Goal: Complete application form

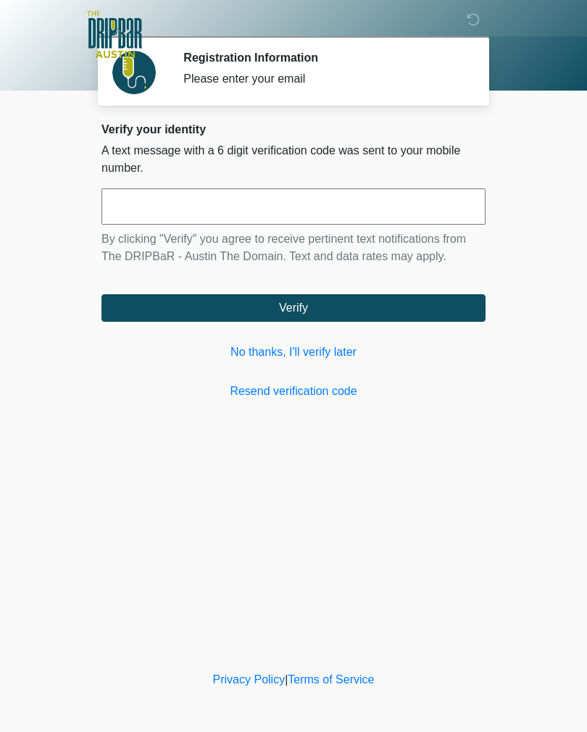
click at [383, 196] on input "text" at bounding box center [293, 206] width 384 height 36
type input "******"
click at [401, 296] on button "Verify" at bounding box center [293, 308] width 384 height 28
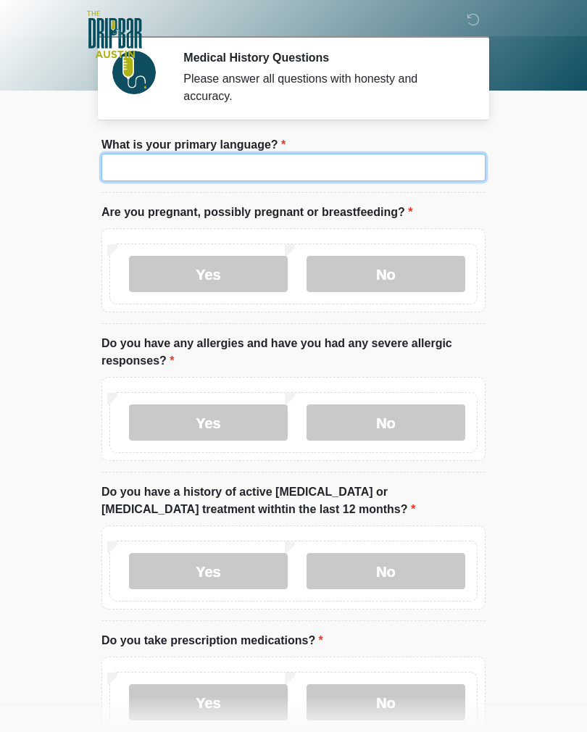
click at [437, 169] on input "What is your primary language?" at bounding box center [293, 168] width 384 height 28
type input "*******"
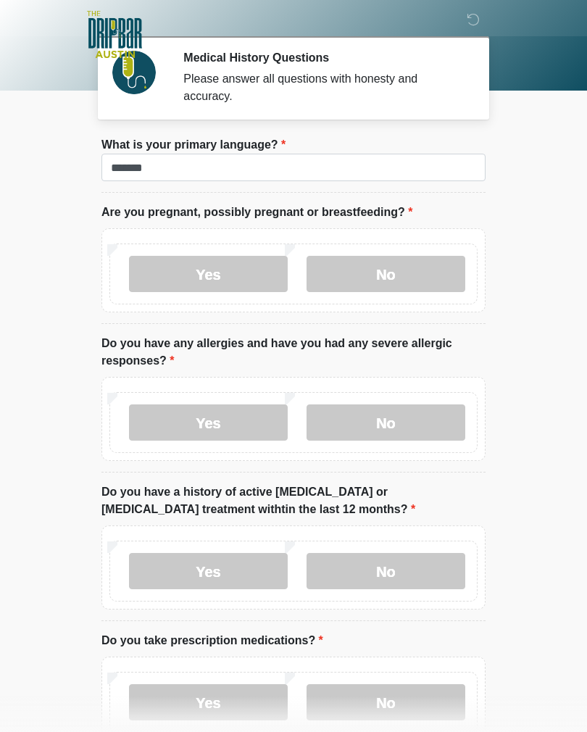
click at [402, 280] on label "No" at bounding box center [385, 274] width 159 height 36
click at [251, 423] on label "Yes" at bounding box center [208, 422] width 159 height 36
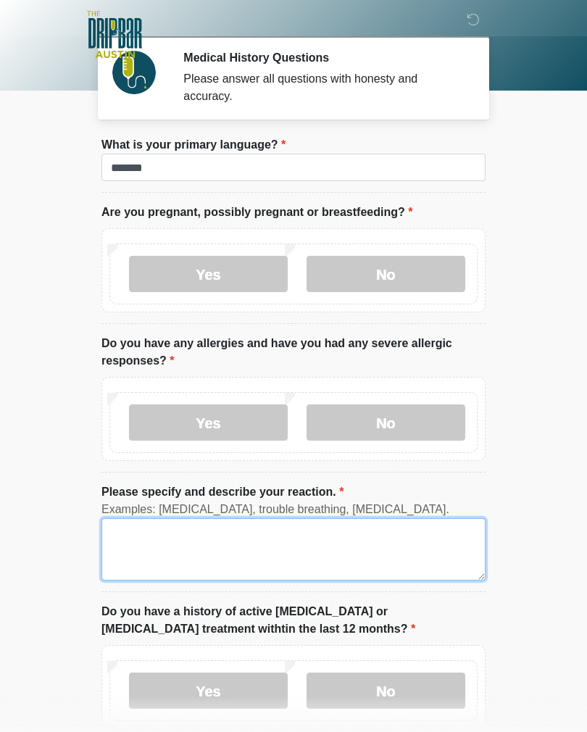
click at [211, 542] on textarea "Please specify and describe your reaction." at bounding box center [293, 549] width 384 height 62
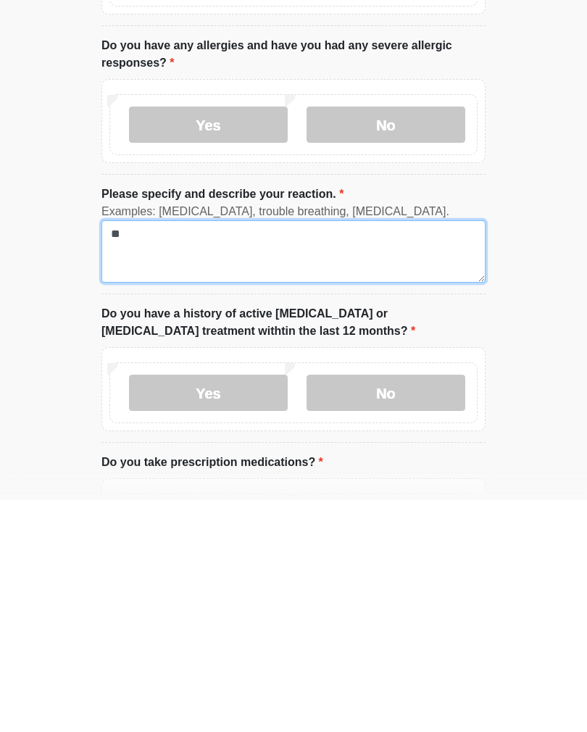
type textarea "*"
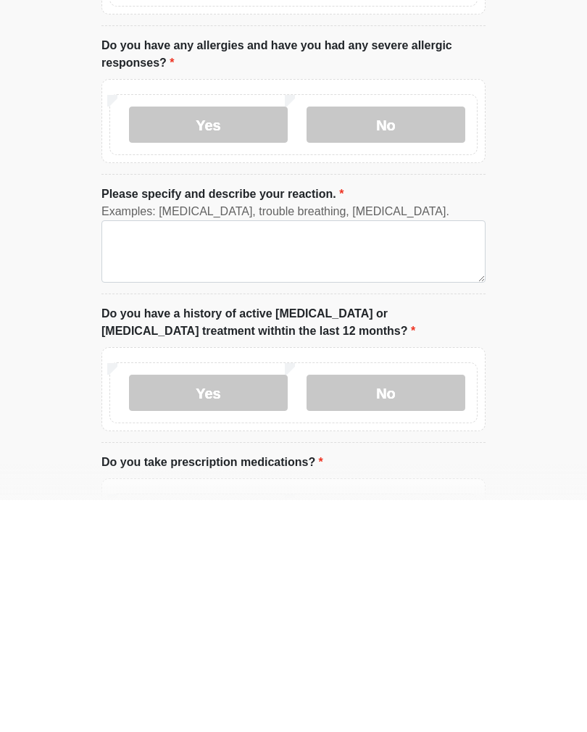
click at [410, 338] on label "No" at bounding box center [385, 356] width 159 height 36
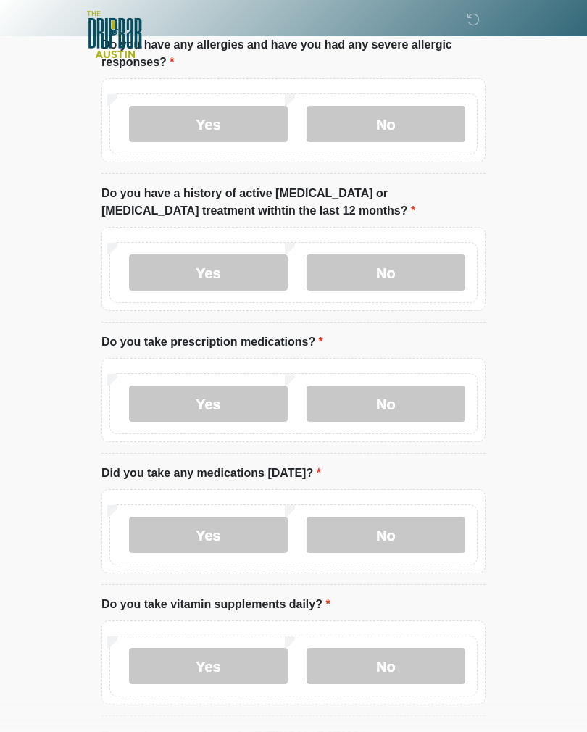
click at [380, 270] on label "No" at bounding box center [385, 272] width 159 height 36
click at [405, 401] on label "No" at bounding box center [385, 403] width 159 height 36
click at [387, 527] on label "No" at bounding box center [385, 535] width 159 height 36
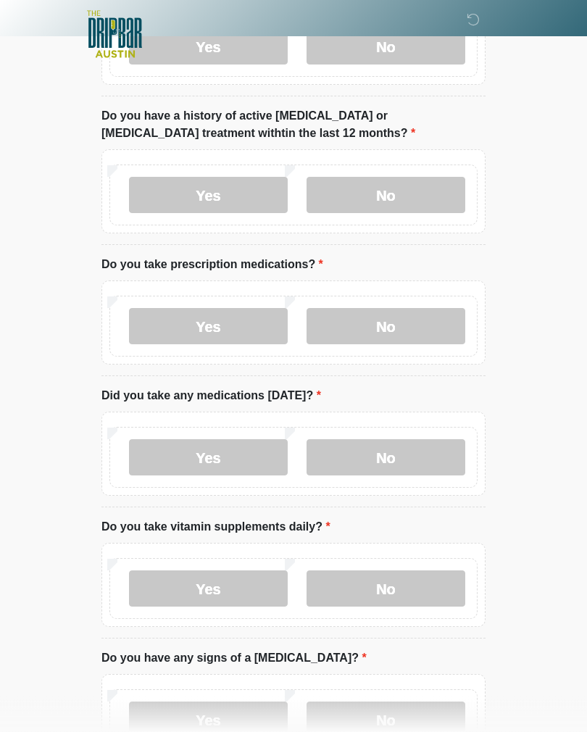
scroll to position [388, 0]
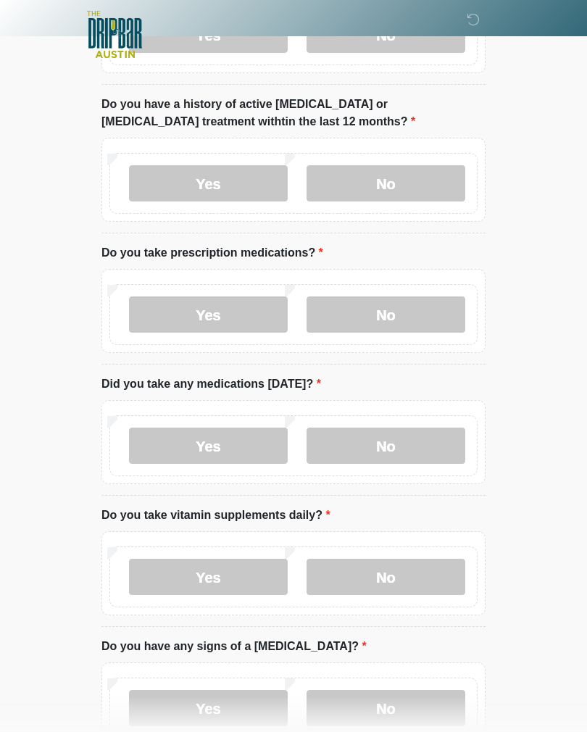
click at [386, 572] on label "No" at bounding box center [385, 577] width 159 height 36
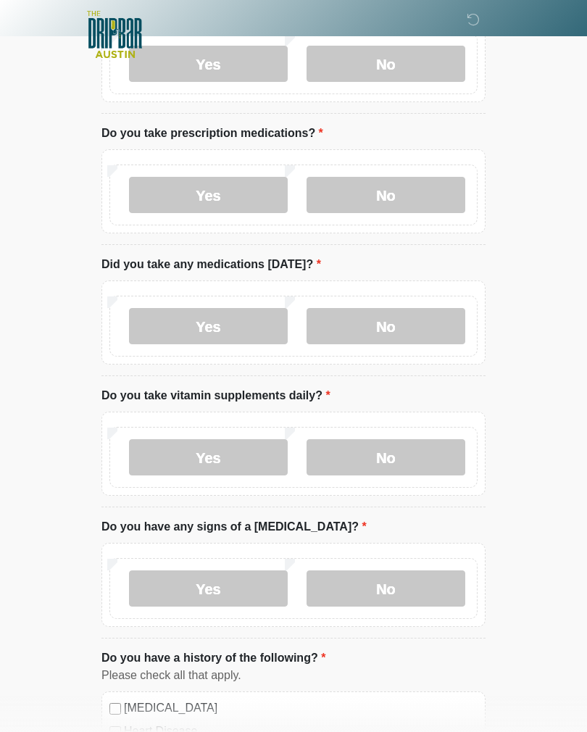
scroll to position [513, 0]
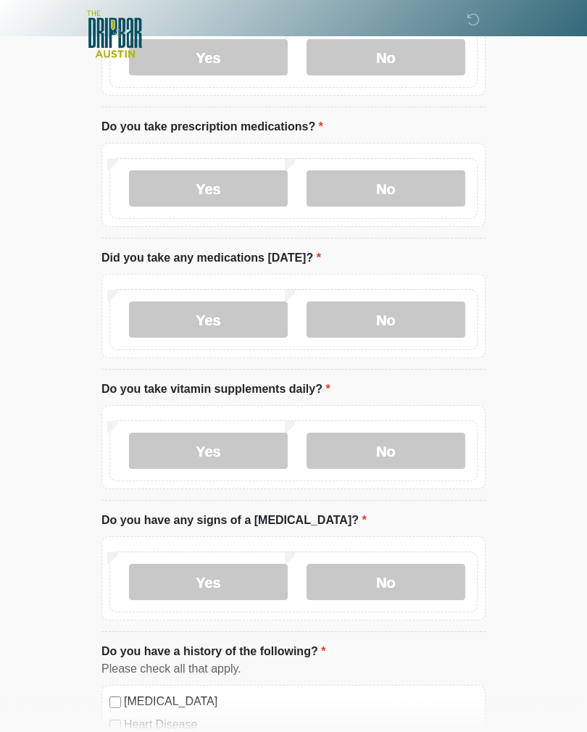
click at [263, 441] on label "Yes" at bounding box center [208, 451] width 159 height 36
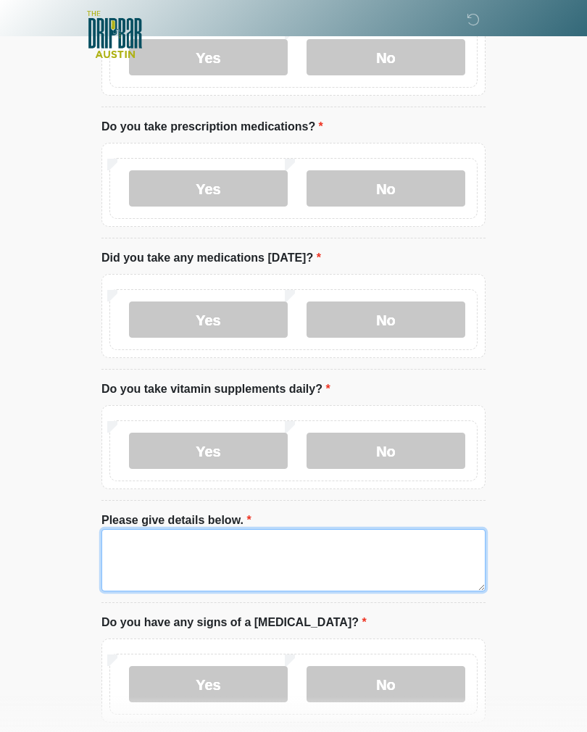
click at [267, 555] on textarea "Please give details below." at bounding box center [293, 560] width 384 height 62
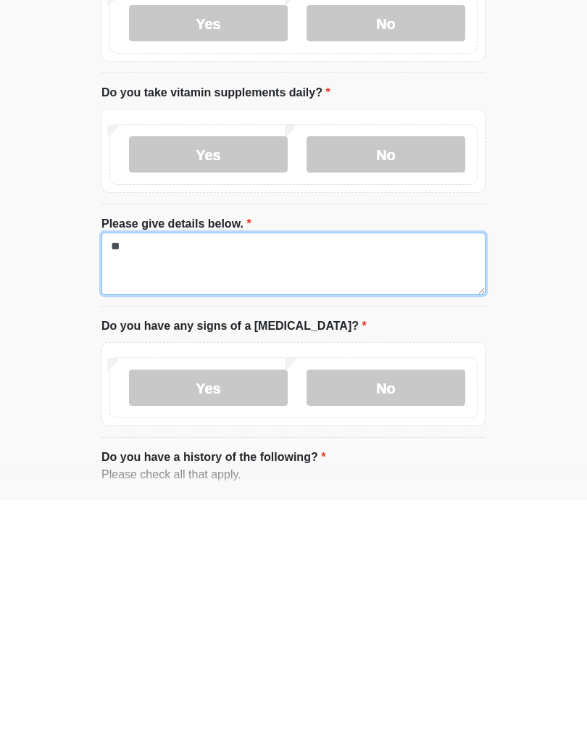
type textarea "*"
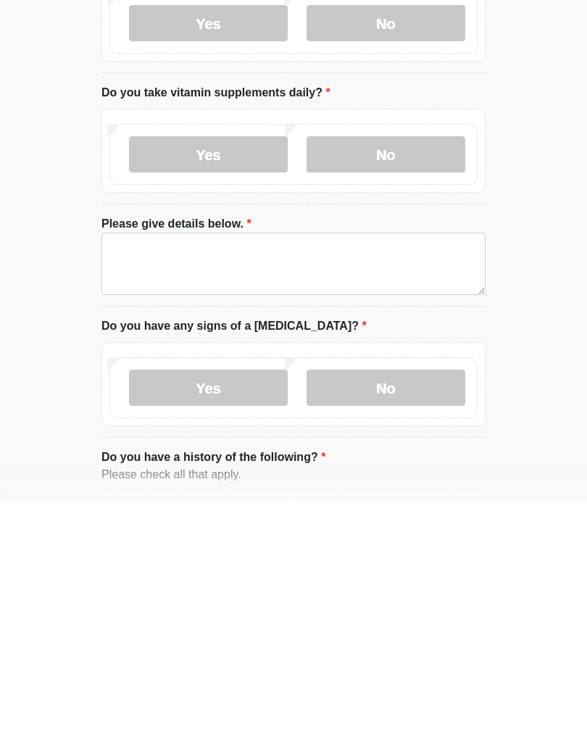
click at [400, 368] on label "No" at bounding box center [385, 386] width 159 height 36
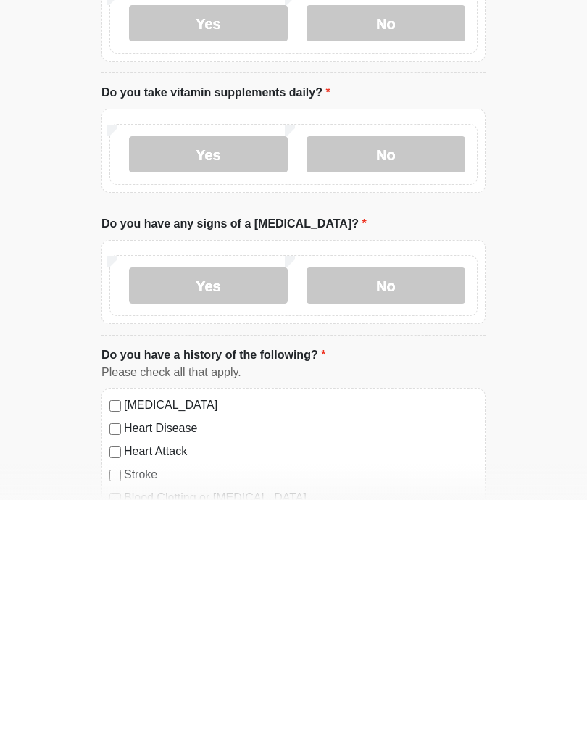
scroll to position [810, 0]
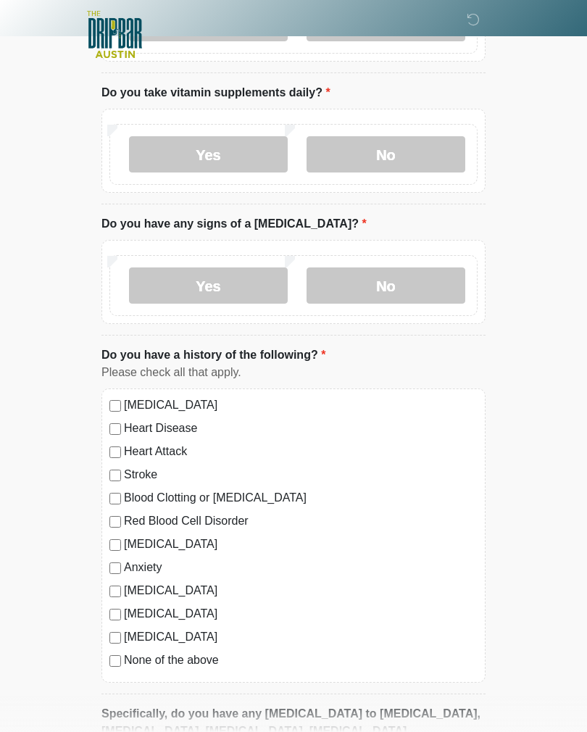
click at [394, 272] on label "No" at bounding box center [385, 285] width 159 height 36
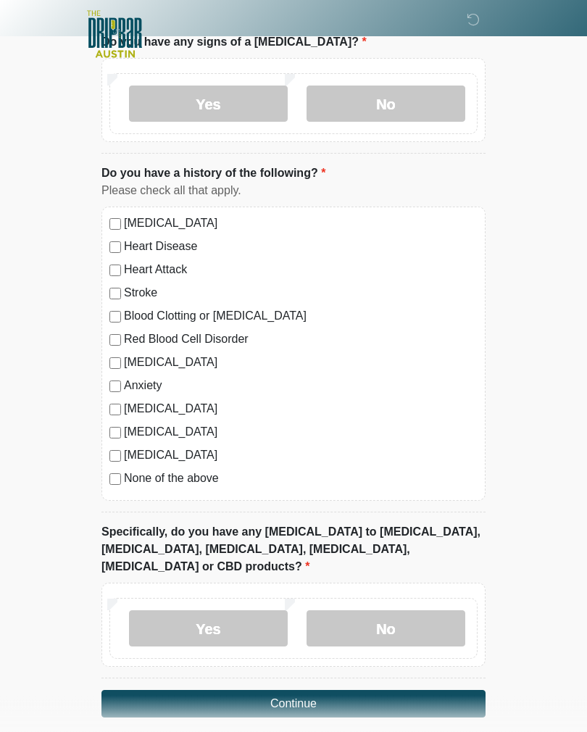
scroll to position [1012, 0]
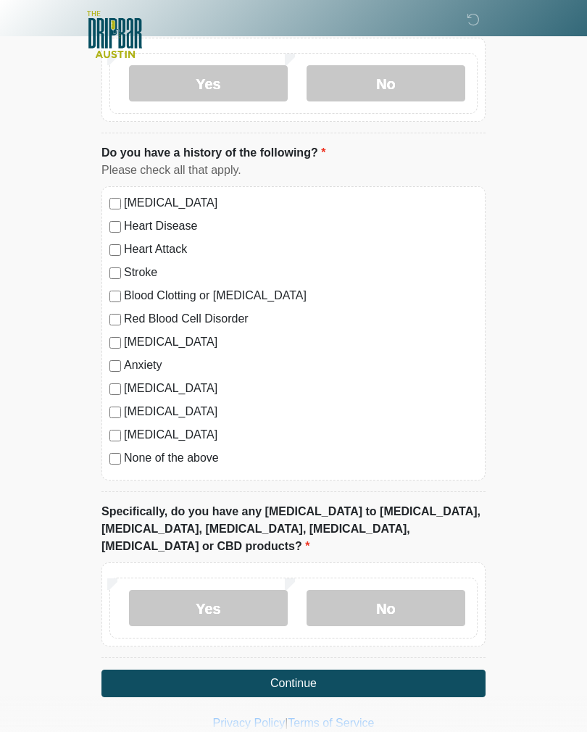
click at [124, 452] on label "None of the above" at bounding box center [301, 457] width 354 height 17
click at [417, 590] on label "No" at bounding box center [385, 608] width 159 height 36
click at [411, 669] on button "Continue" at bounding box center [293, 683] width 384 height 28
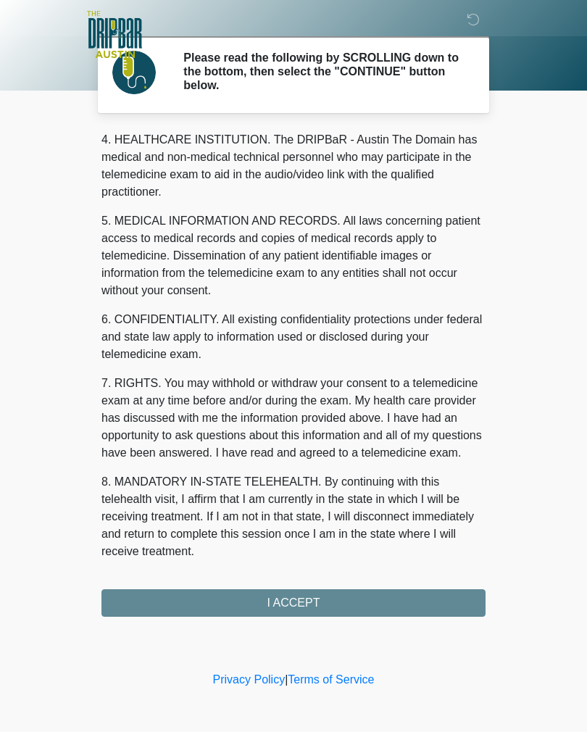
scroll to position [416, 0]
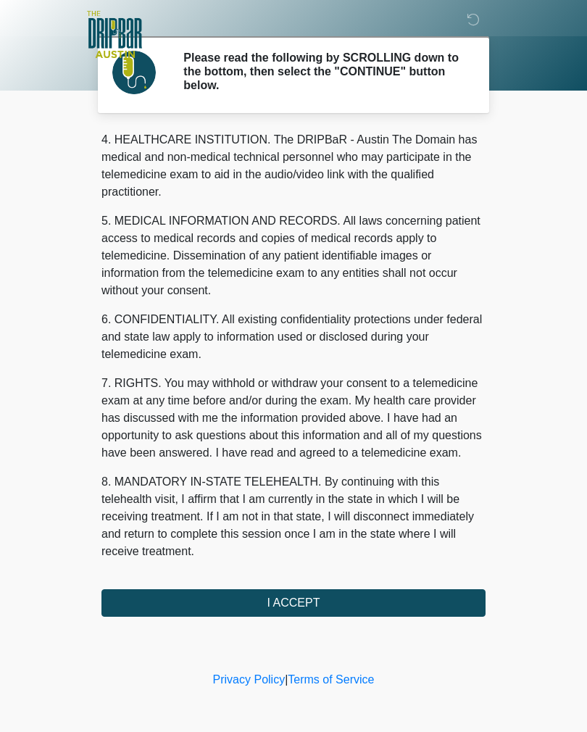
click at [428, 604] on button "I ACCEPT" at bounding box center [293, 603] width 384 height 28
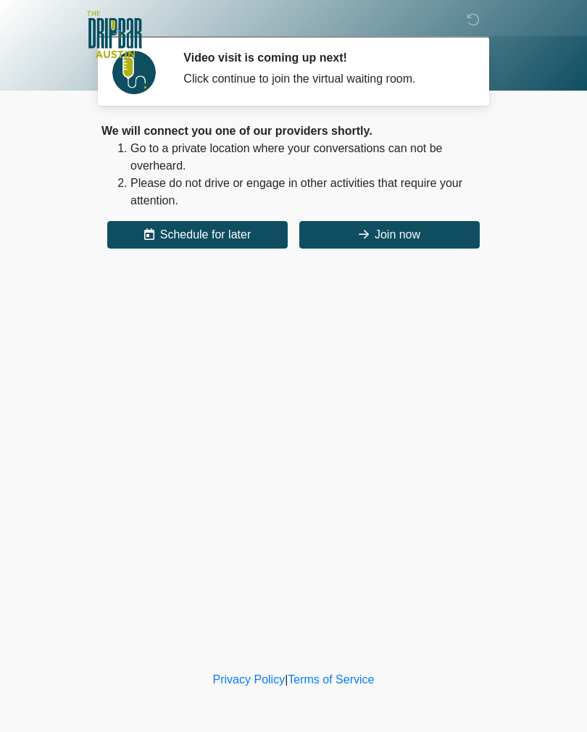
click at [427, 232] on button "Join now" at bounding box center [389, 235] width 180 height 28
